Goal: Task Accomplishment & Management: Complete application form

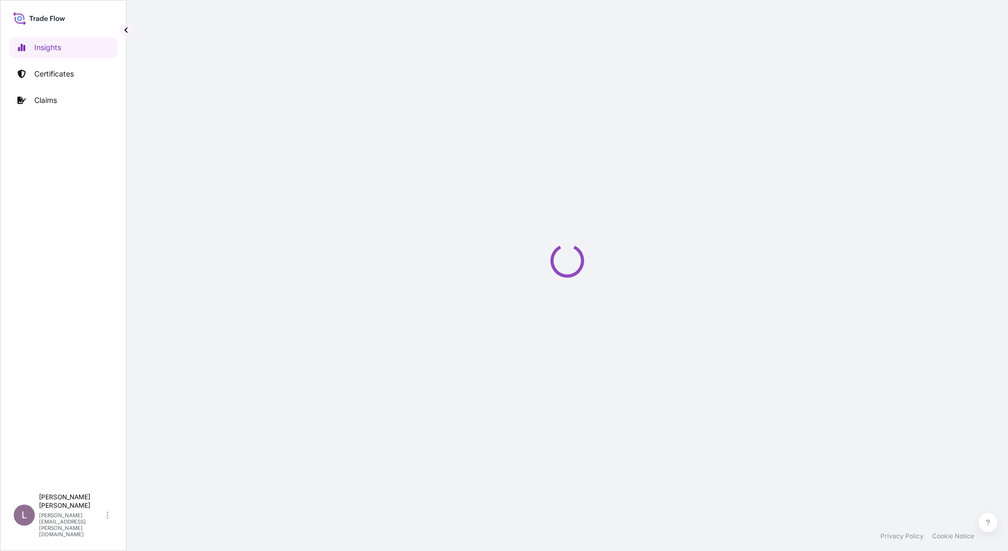
select select "2025"
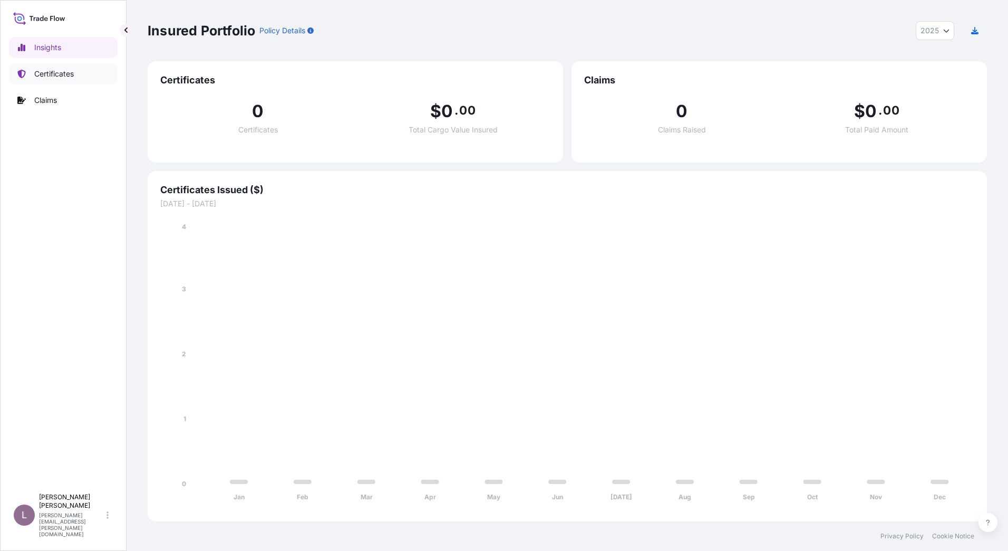
click at [71, 72] on p "Certificates" at bounding box center [54, 74] width 40 height 11
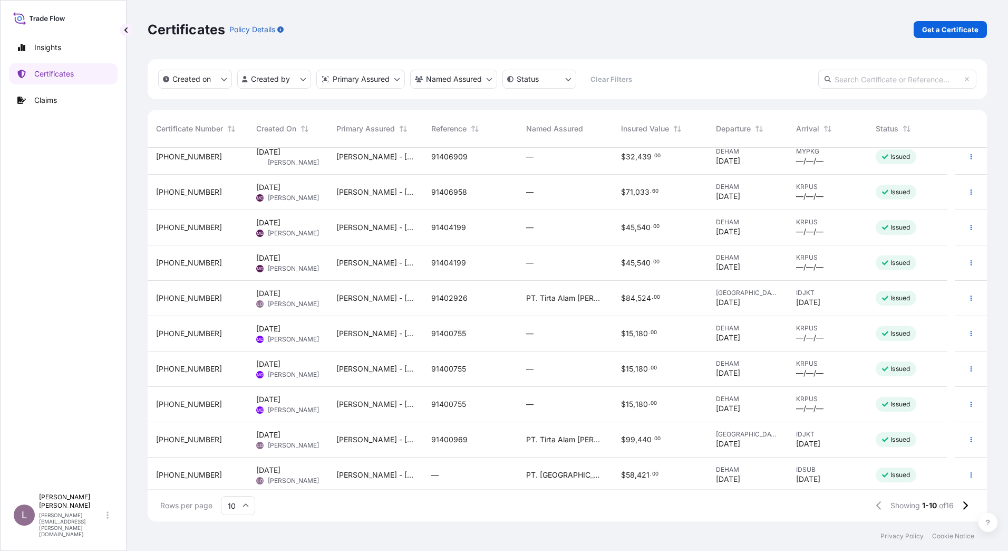
scroll to position [12, 0]
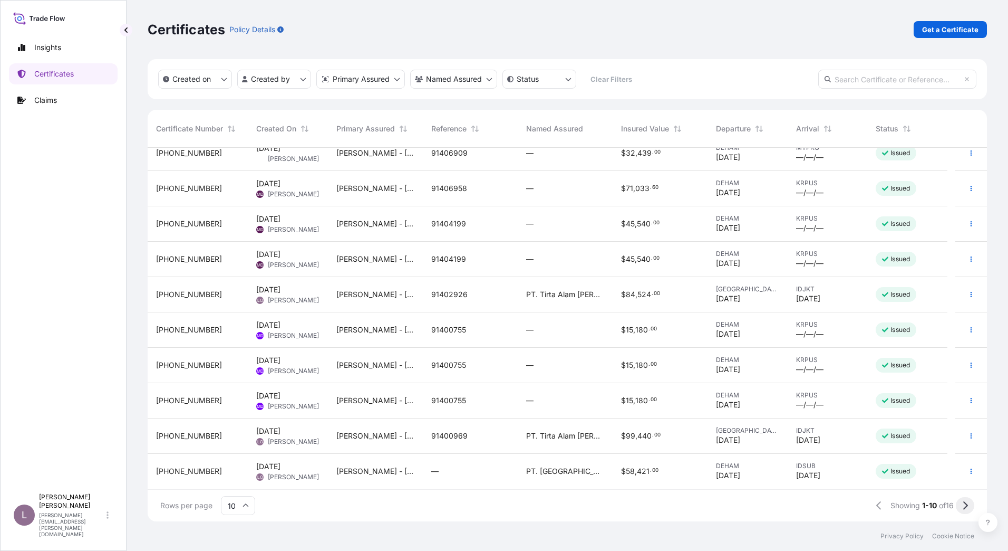
click at [967, 505] on icon at bounding box center [966, 505] width 5 height 8
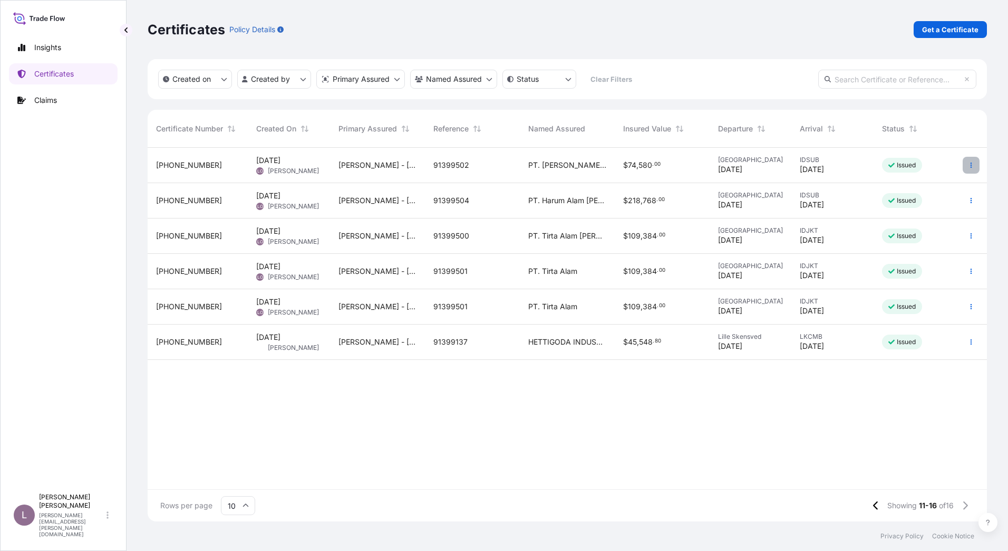
click at [970, 163] on icon "button" at bounding box center [971, 165] width 6 height 6
click at [935, 169] on p "Duplicate certificate" at bounding box center [920, 167] width 70 height 11
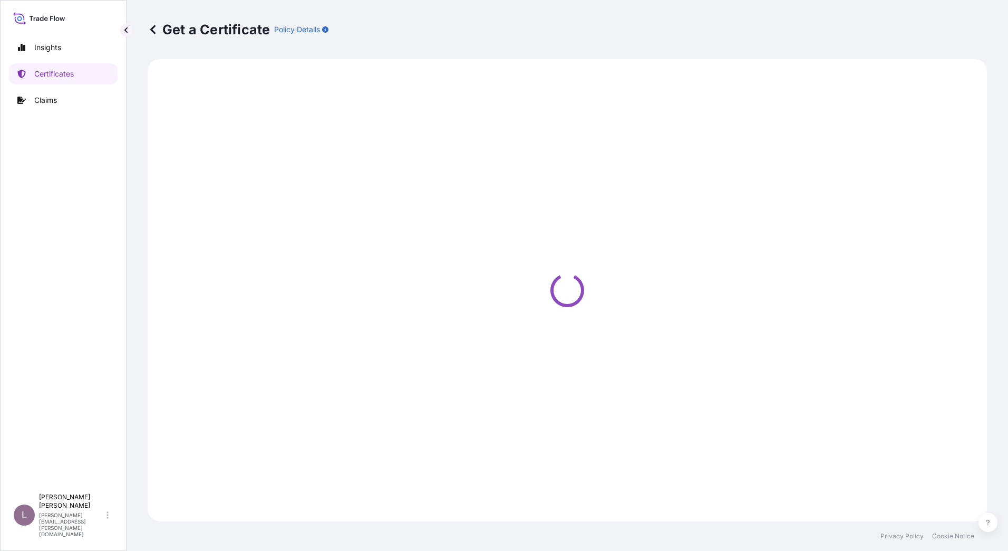
select select "Sea"
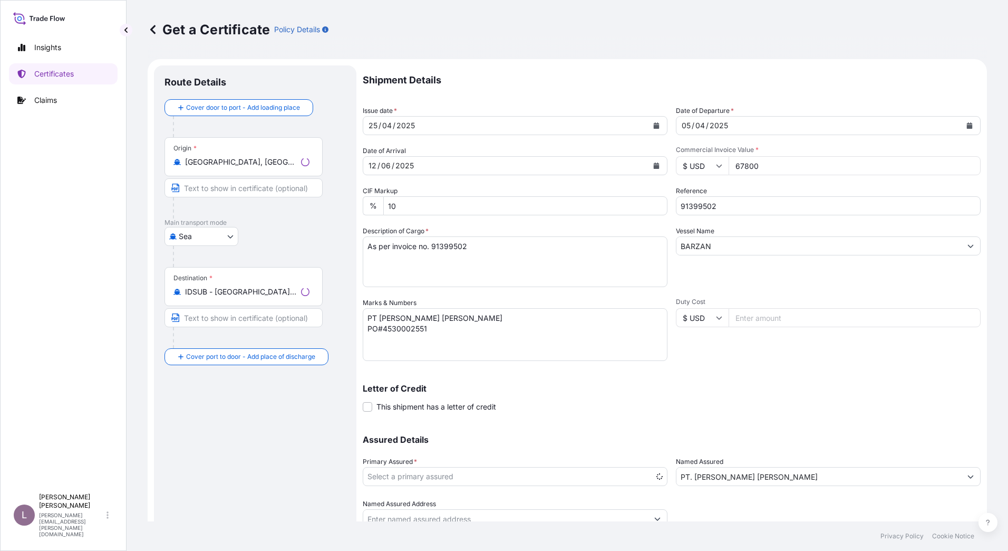
select select "31647"
click at [506, 130] on div "25 / 04 / 2025" at bounding box center [505, 125] width 285 height 19
click at [654, 126] on icon "Calendar" at bounding box center [657, 125] width 6 height 6
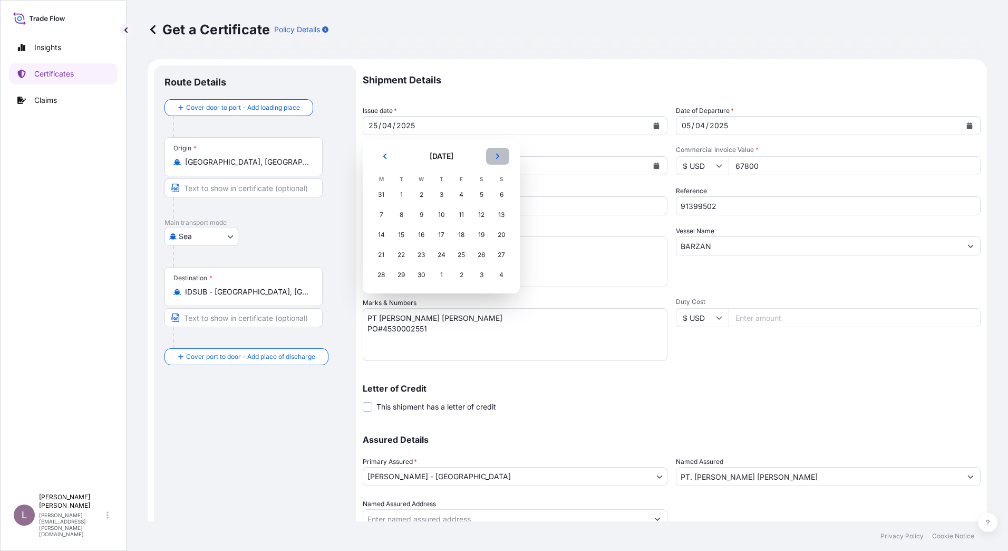
click at [498, 158] on icon "Next" at bounding box center [498, 156] width 6 height 6
click at [498, 157] on icon "Next" at bounding box center [497, 155] width 3 height 5
click at [498, 158] on icon "Next" at bounding box center [498, 156] width 6 height 6
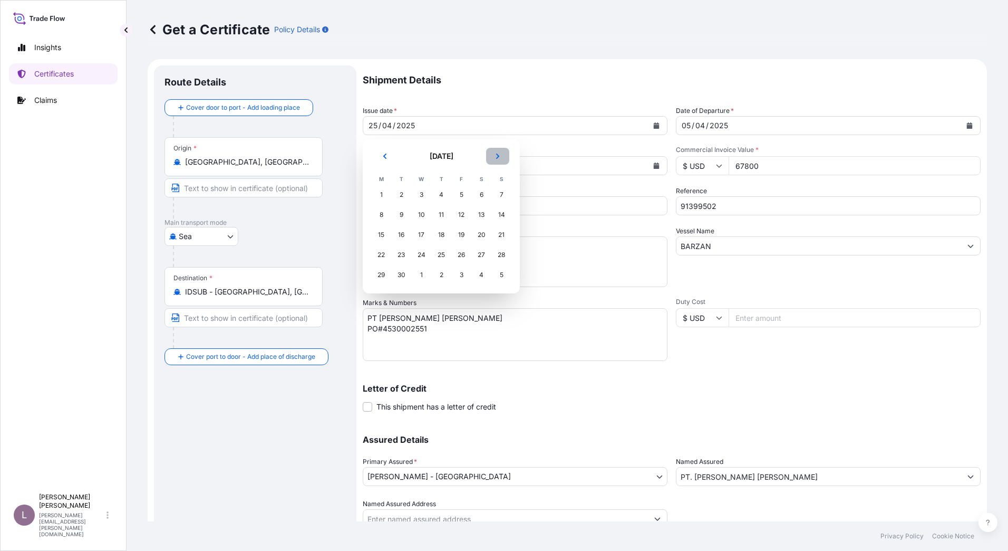
click at [498, 158] on icon "Next" at bounding box center [498, 156] width 6 height 6
click at [401, 217] on div "7" at bounding box center [401, 214] width 19 height 19
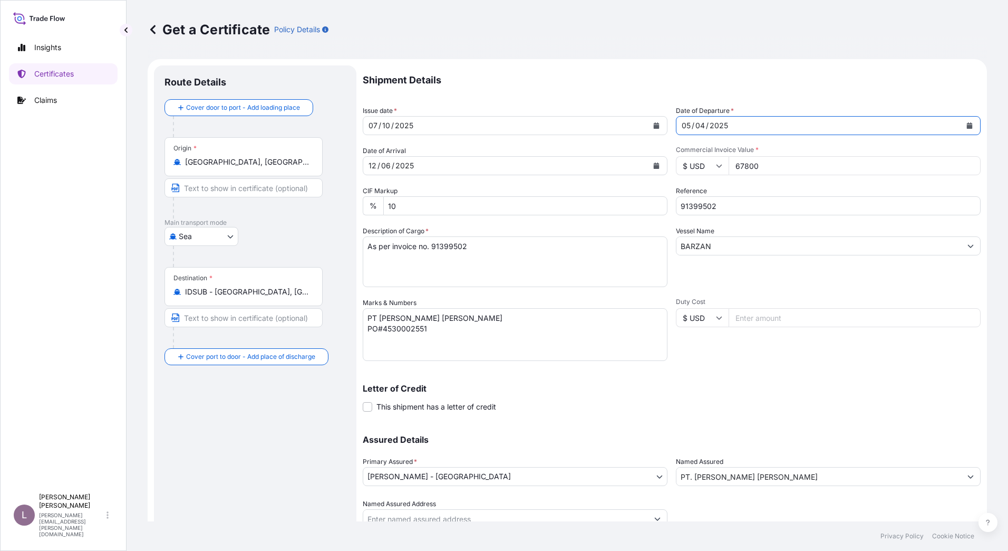
click at [967, 123] on icon "Calendar" at bounding box center [970, 125] width 6 height 6
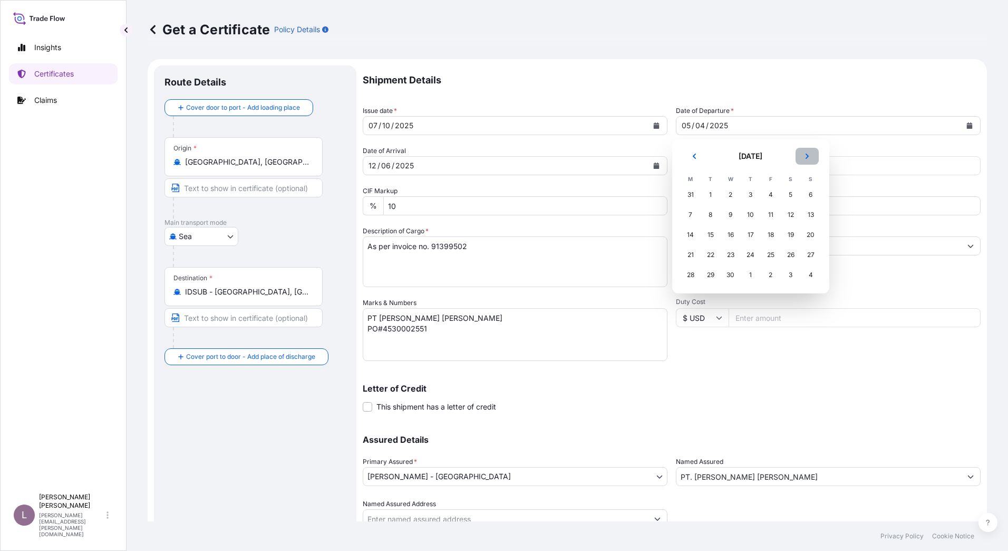
click at [805, 159] on icon "Next" at bounding box center [807, 156] width 6 height 6
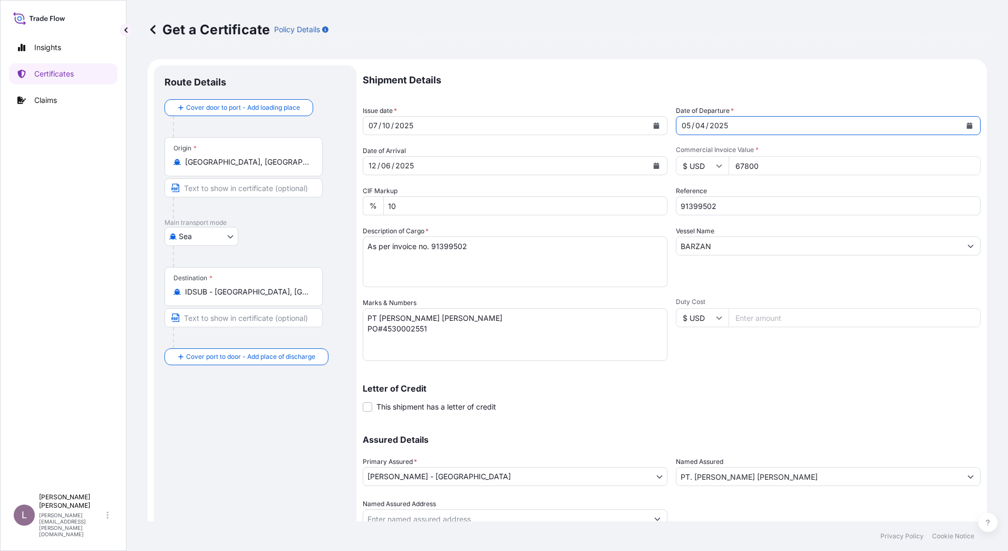
drag, startPoint x: 725, startPoint y: 124, endPoint x: 670, endPoint y: 125, distance: 54.3
click at [670, 125] on div "Shipment Details Issue date * 07 / 10 / 2025 Date of Departure * 05 / 04 / 2025…" at bounding box center [672, 296] width 618 height 463
click at [714, 124] on div "2025" at bounding box center [719, 125] width 21 height 13
click at [967, 125] on icon "Calendar" at bounding box center [970, 125] width 6 height 6
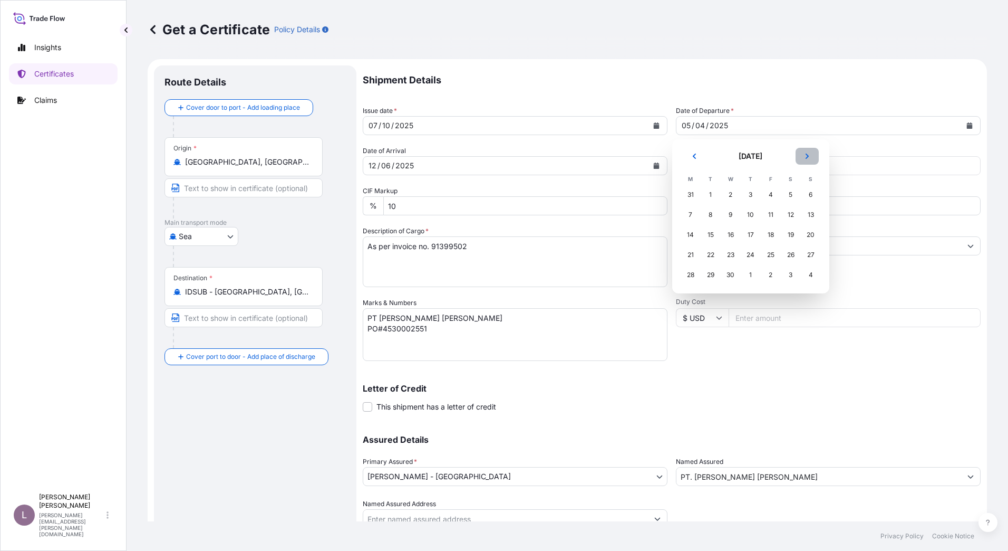
click at [809, 157] on icon "Next" at bounding box center [807, 156] width 6 height 6
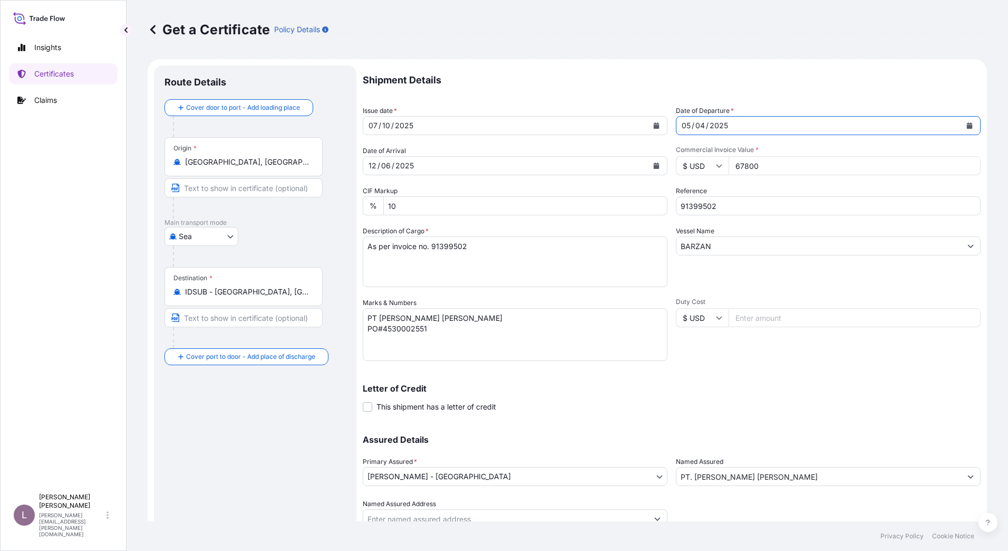
click at [695, 129] on div "04" at bounding box center [701, 125] width 12 height 13
click at [965, 124] on button "Calendar" at bounding box center [969, 125] width 17 height 17
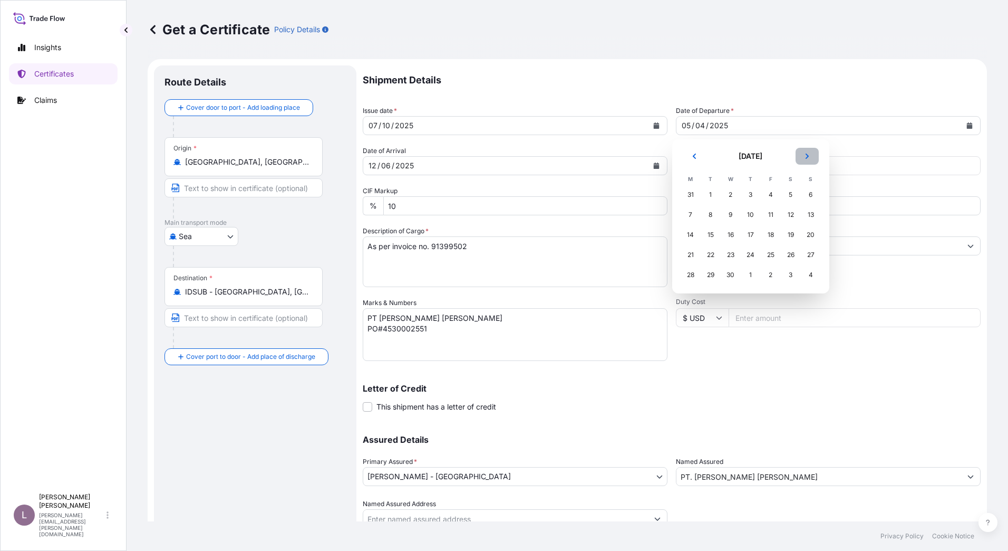
click at [803, 159] on button "Next" at bounding box center [807, 156] width 23 height 17
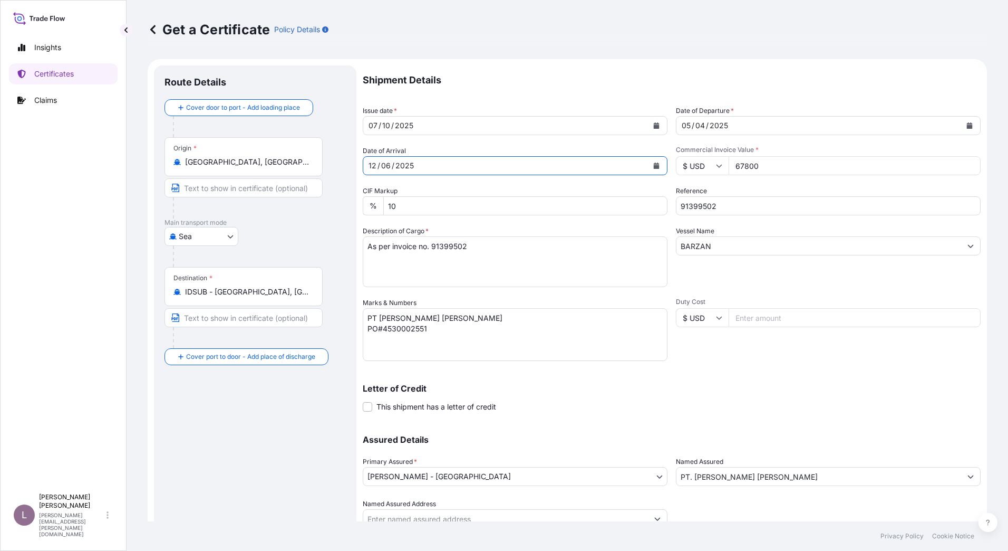
click at [656, 165] on icon "Calendar" at bounding box center [656, 165] width 6 height 6
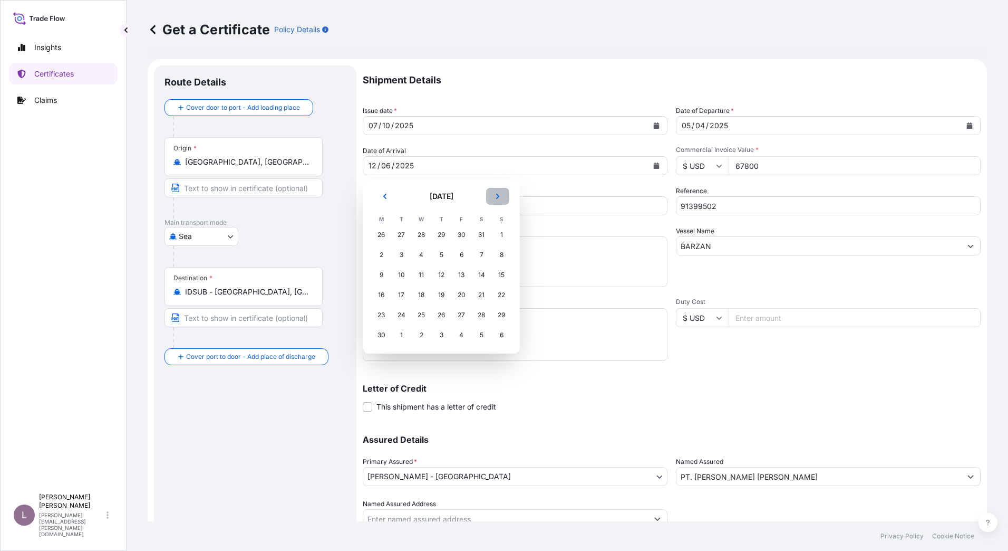
click at [498, 196] on icon "Next" at bounding box center [497, 196] width 3 height 5
click at [498, 197] on icon "Next" at bounding box center [497, 196] width 3 height 5
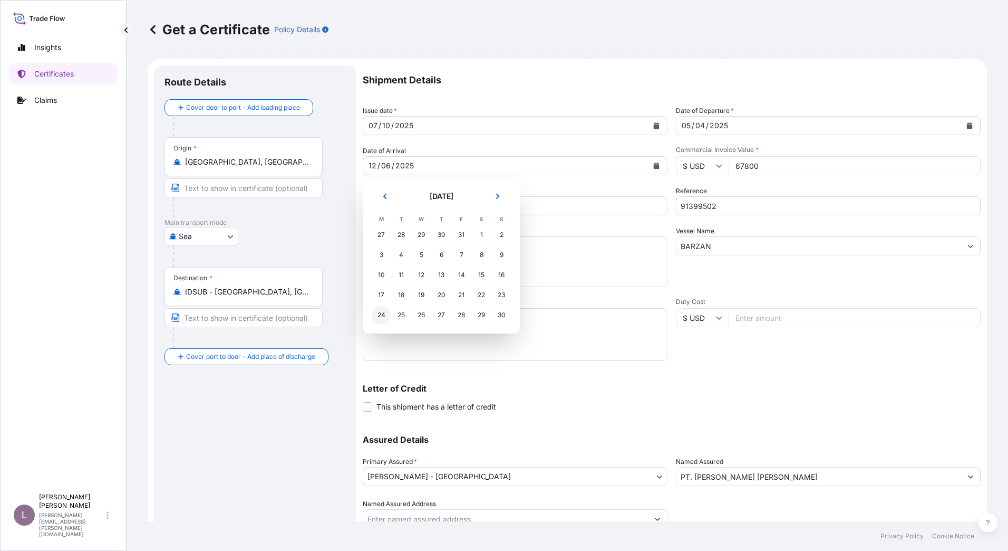
click at [382, 316] on div "24" at bounding box center [381, 314] width 19 height 19
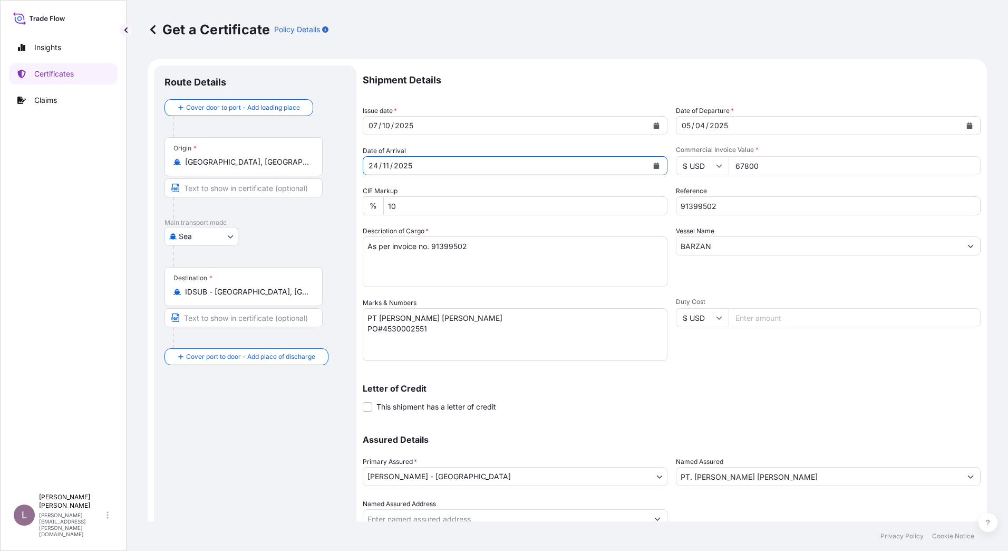
click at [710, 127] on div "2025" at bounding box center [719, 125] width 21 height 13
click at [712, 126] on div "2025" at bounding box center [719, 125] width 21 height 13
click at [699, 124] on div "10" at bounding box center [700, 125] width 10 height 13
click at [552, 165] on div "24 / 11 / 2025" at bounding box center [505, 165] width 285 height 19
click at [653, 129] on button "Calendar" at bounding box center [656, 125] width 17 height 17
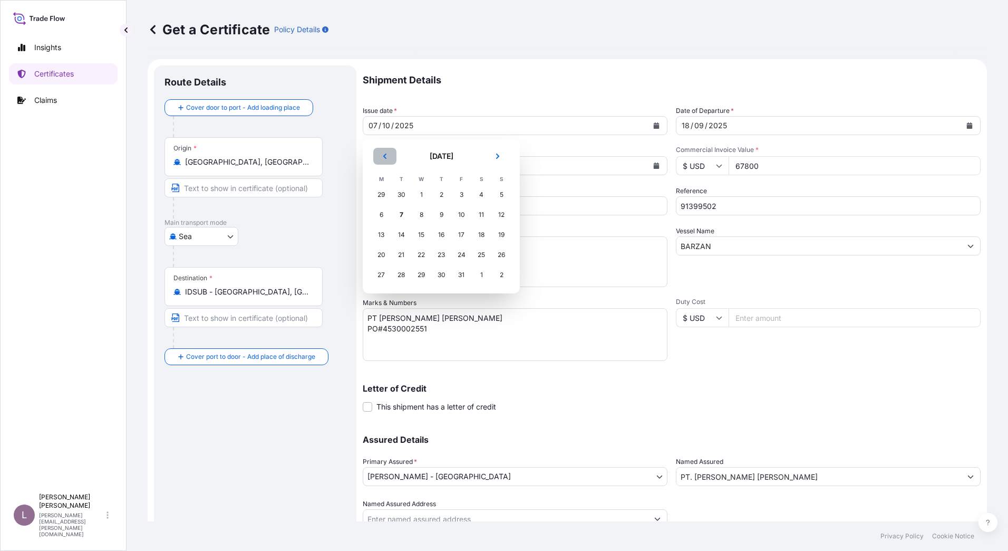
click at [384, 155] on icon "Previous" at bounding box center [385, 156] width 6 height 6
click at [441, 236] on div "18" at bounding box center [441, 234] width 19 height 19
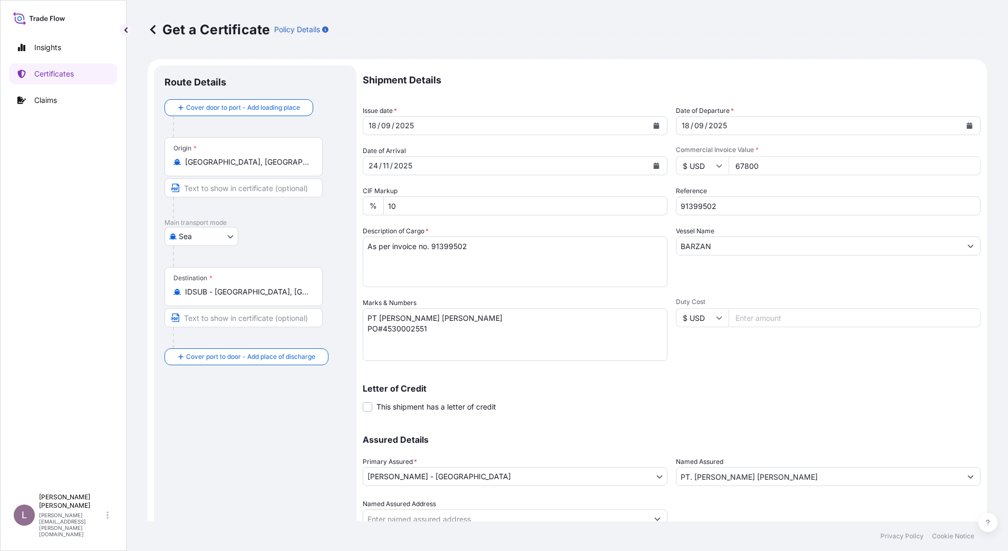
click at [763, 166] on input "67800" at bounding box center [855, 165] width 252 height 19
type input "6780099440"
click at [729, 248] on input "BARZAN" at bounding box center [819, 245] width 285 height 19
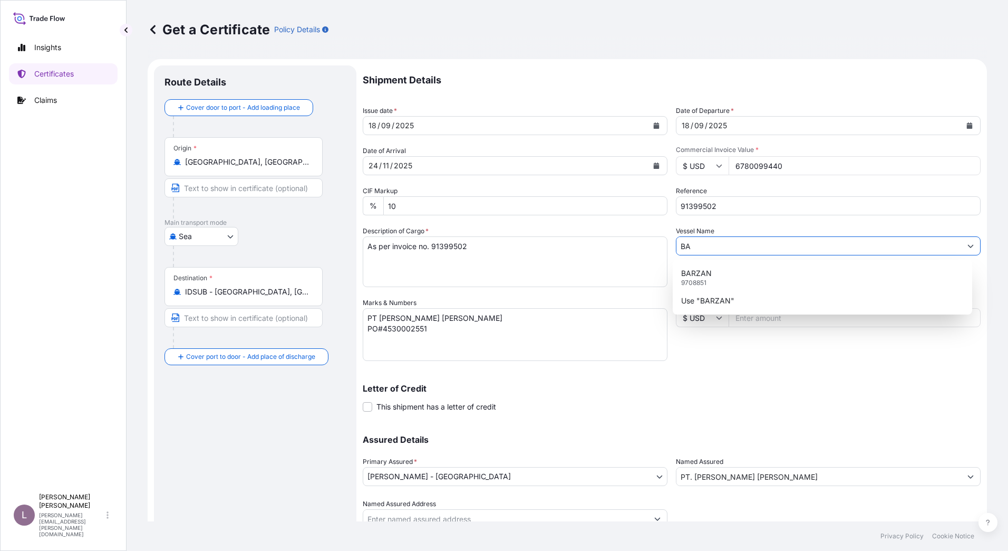
type input "B"
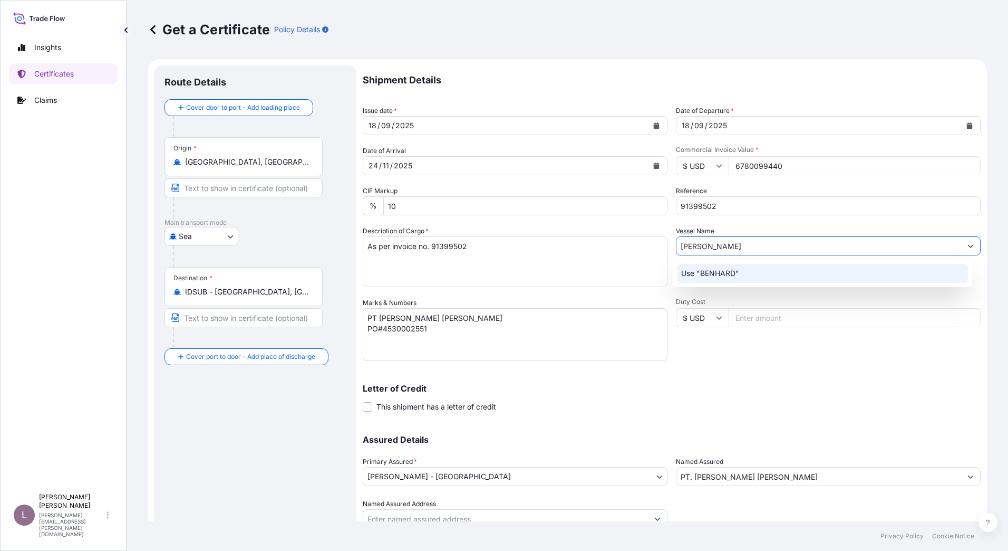
type input "BENHARD"
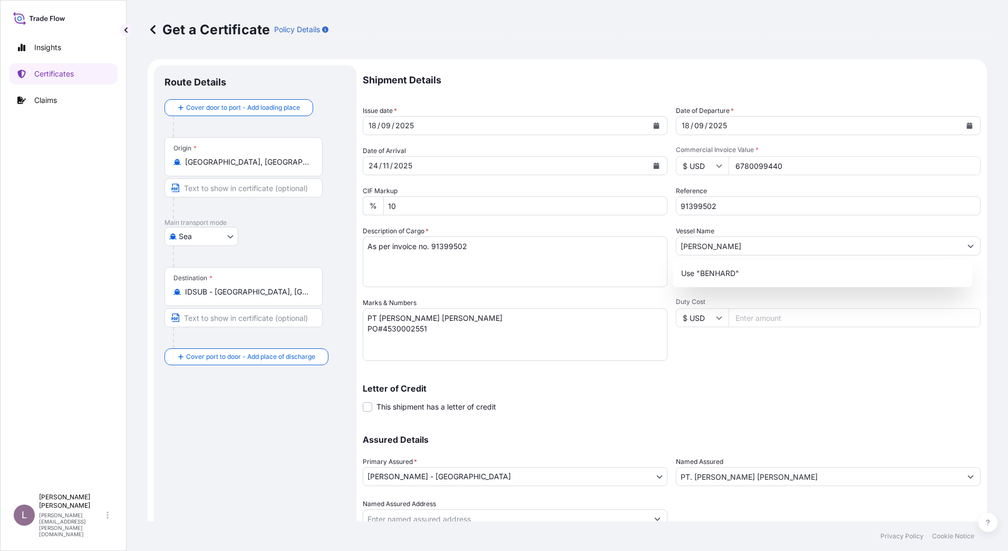
click at [786, 167] on input "6780099440" at bounding box center [855, 165] width 252 height 19
click at [754, 321] on input "Duty Cost" at bounding box center [855, 317] width 252 height 19
drag, startPoint x: 763, startPoint y: 163, endPoint x: 711, endPoint y: 163, distance: 51.7
click at [711, 163] on div "$ USD 67800" at bounding box center [828, 165] width 305 height 19
type input "99440"
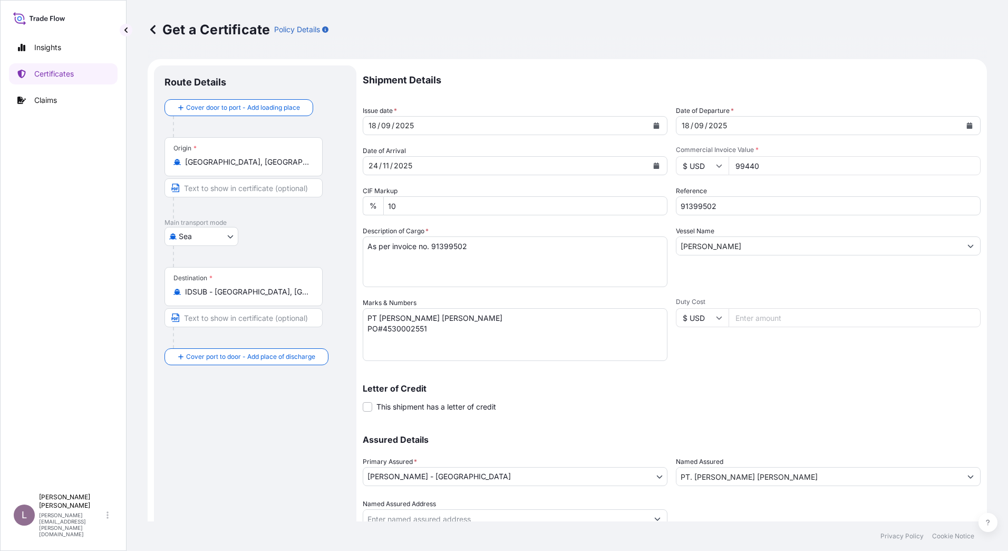
click at [753, 319] on input "Duty Cost" at bounding box center [855, 317] width 252 height 19
click at [736, 205] on input "91399502" at bounding box center [828, 205] width 305 height 19
type input "91408725"
click at [473, 246] on textarea "As per invoice no. 91399502" at bounding box center [515, 261] width 305 height 51
type textarea "As per invoice no. 91408725"
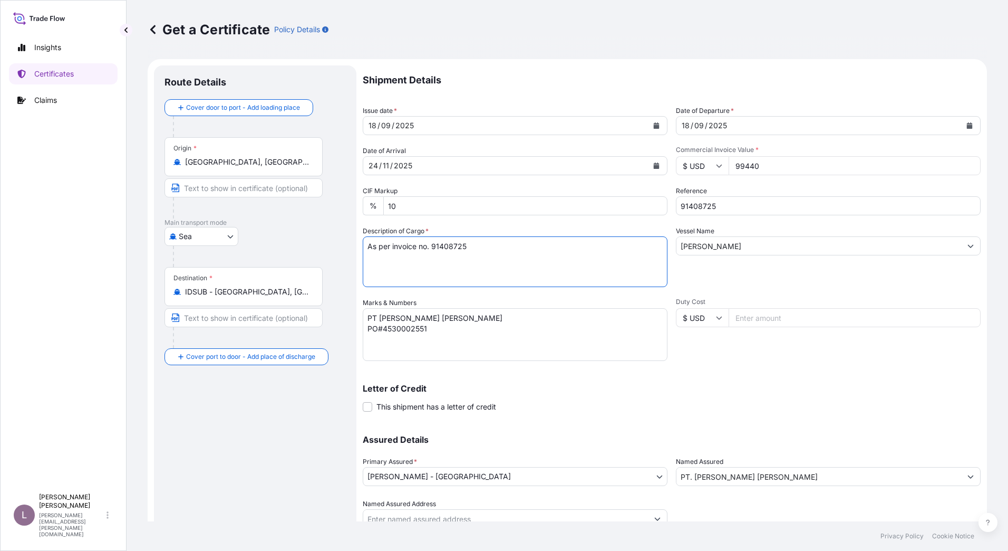
click at [474, 336] on textarea "PT Mitra Alam Segar PO#4530002551" at bounding box center [515, 334] width 305 height 53
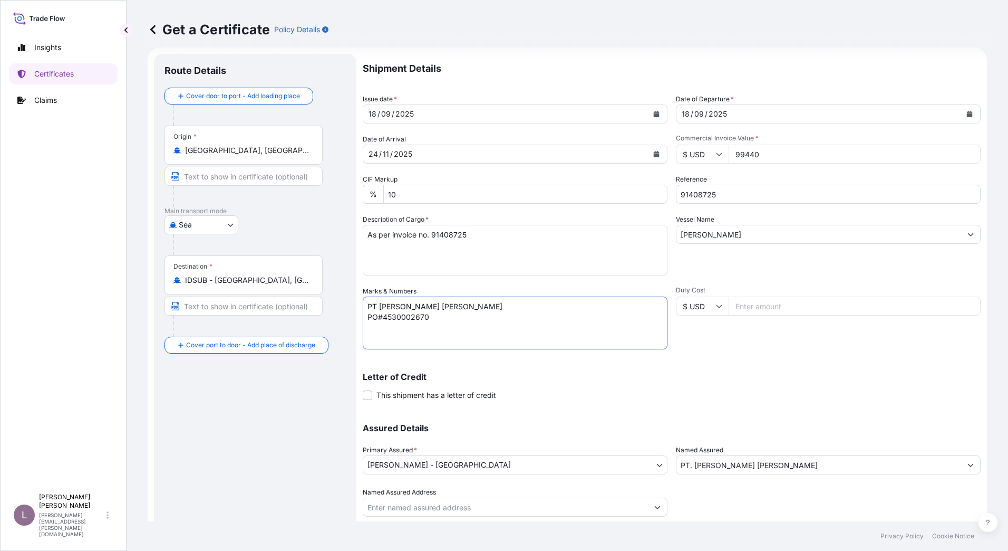
scroll to position [43, 0]
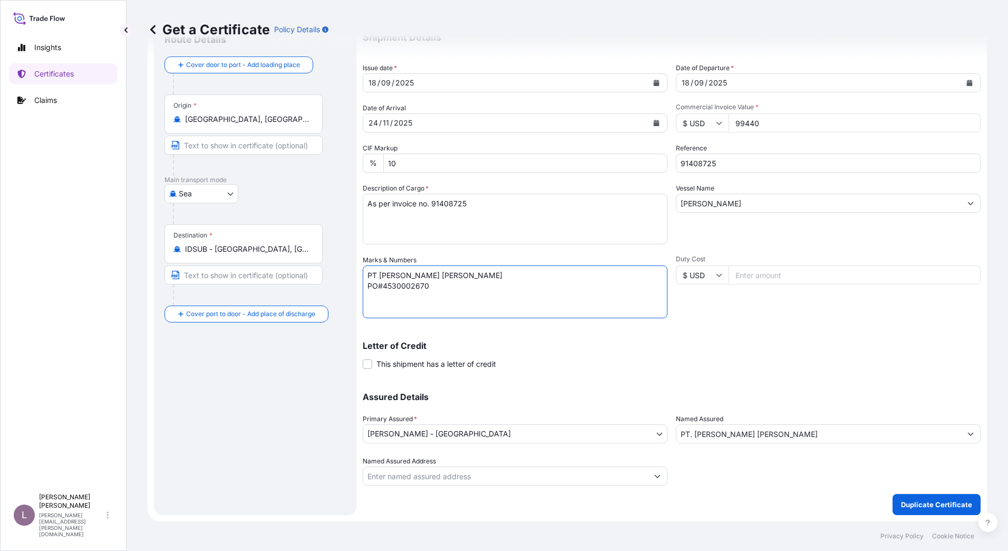
type textarea "PT Mitra Alam Segar PO#4530002670"
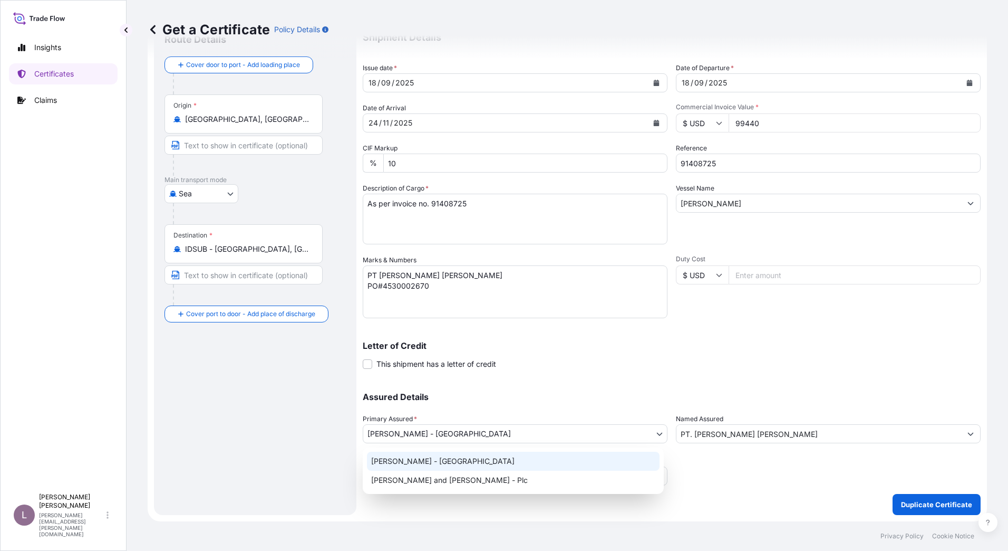
click at [655, 436] on body "Insights Certificates Claims L Lizza Orye lizza.orye@cpkelco.com Get a Certific…" at bounding box center [504, 275] width 1008 height 551
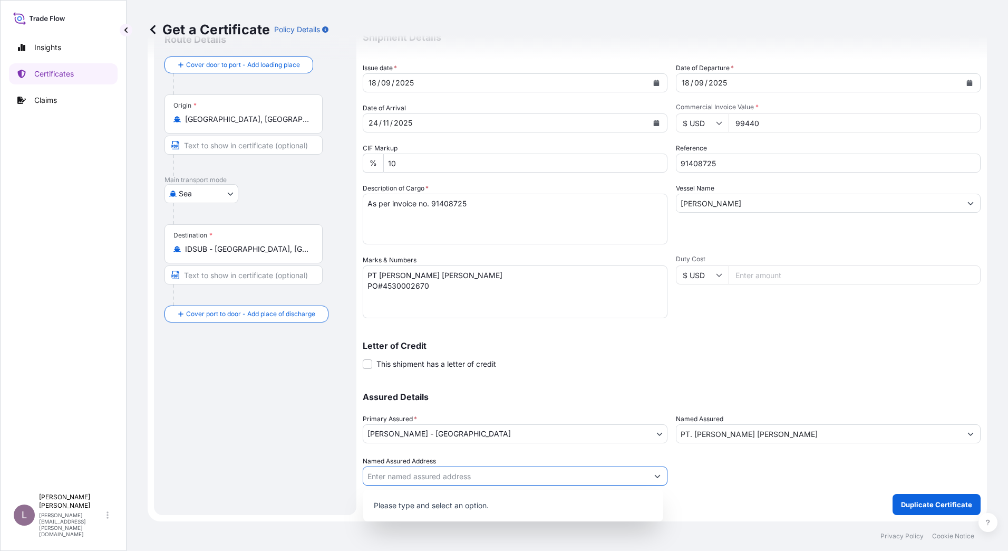
click at [655, 478] on icon "Show suggestions" at bounding box center [658, 476] width 6 height 6
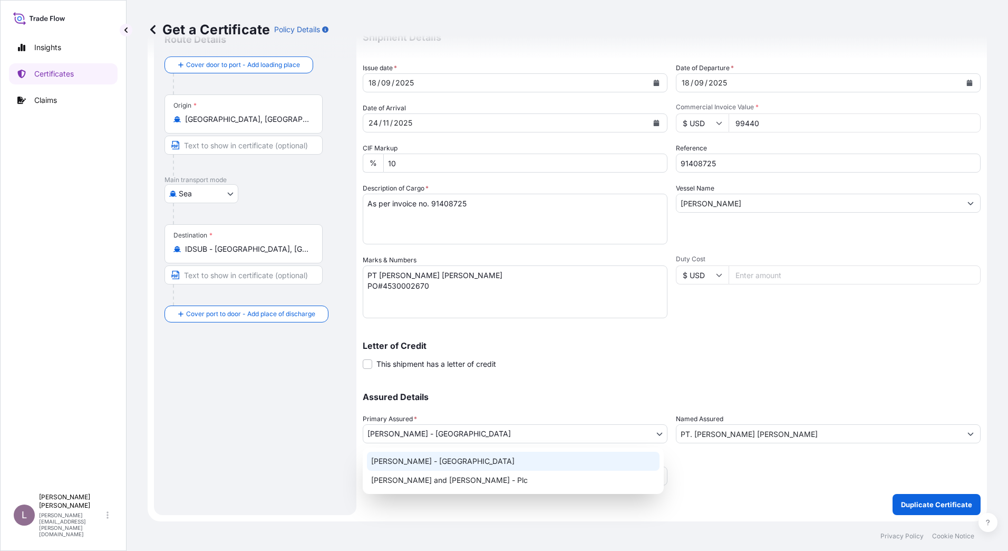
click at [652, 432] on body "Insights Certificates Claims L Lizza Orye lizza.orye@cpkelco.com Get a Certific…" at bounding box center [504, 275] width 1008 height 551
click at [508, 463] on div "CP Kelco - Denmark" at bounding box center [513, 460] width 293 height 19
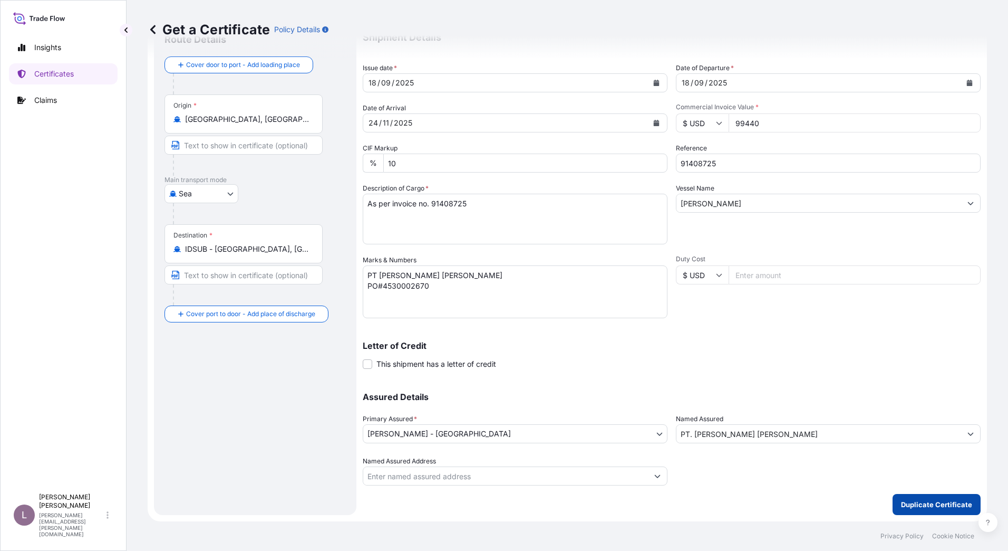
click at [940, 509] on p "Duplicate Certificate" at bounding box center [936, 504] width 71 height 11
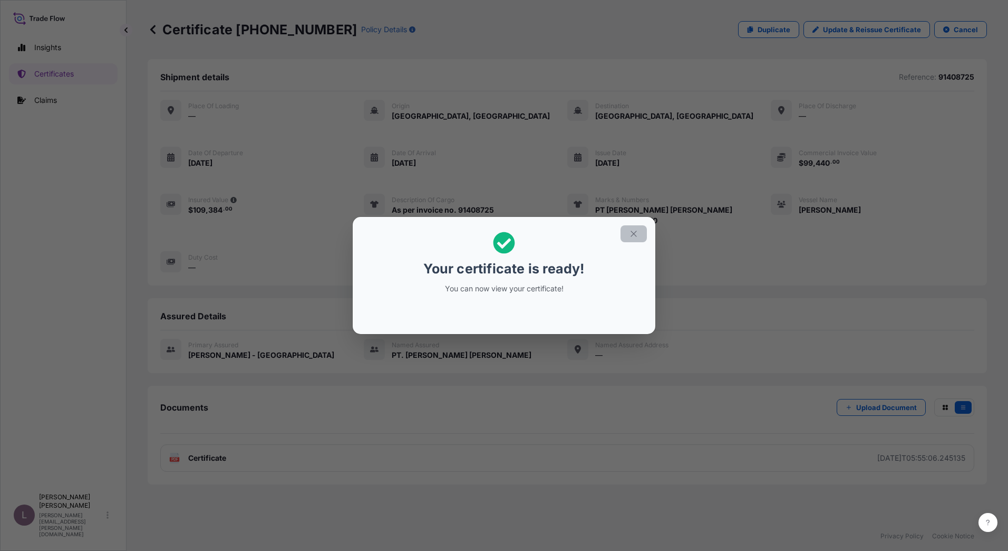
click at [639, 233] on button "button" at bounding box center [634, 233] width 26 height 17
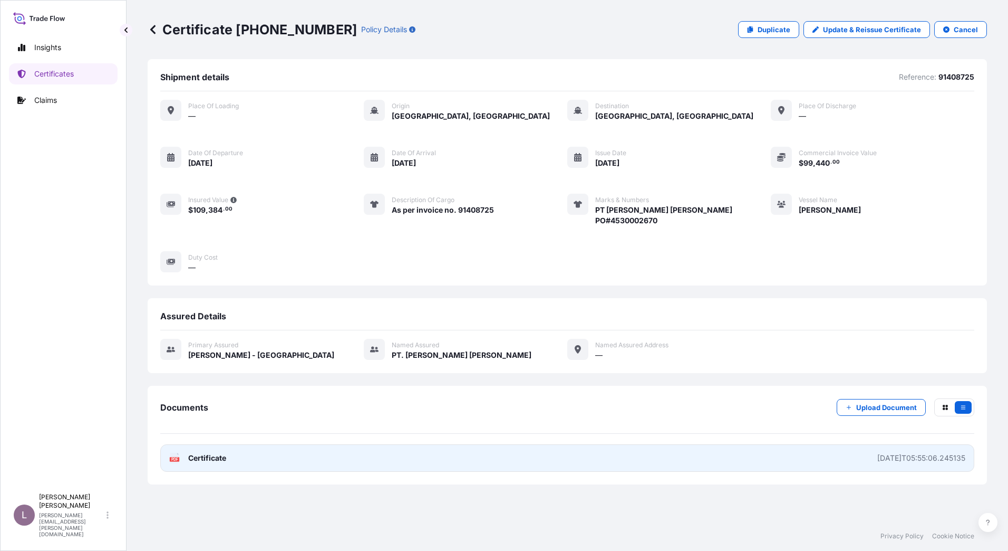
click at [195, 461] on span "Certificate" at bounding box center [207, 458] width 38 height 11
